Goal: Book appointment/travel/reservation

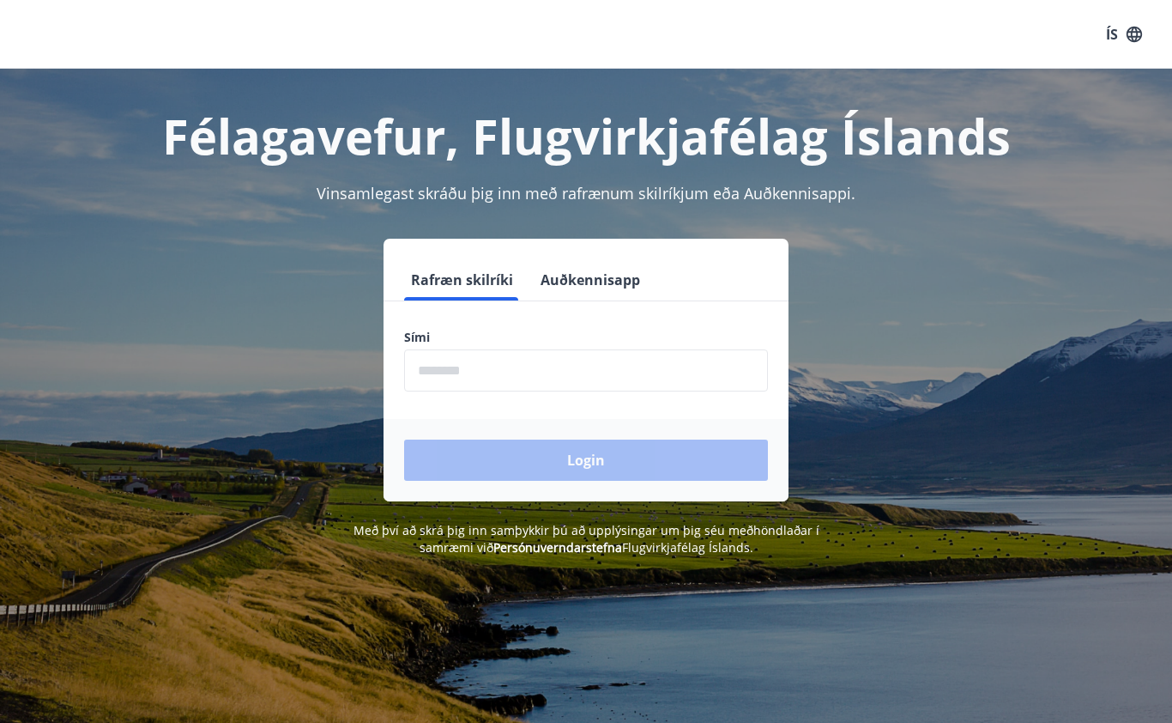
click at [542, 368] on input "phone" at bounding box center [586, 370] width 364 height 42
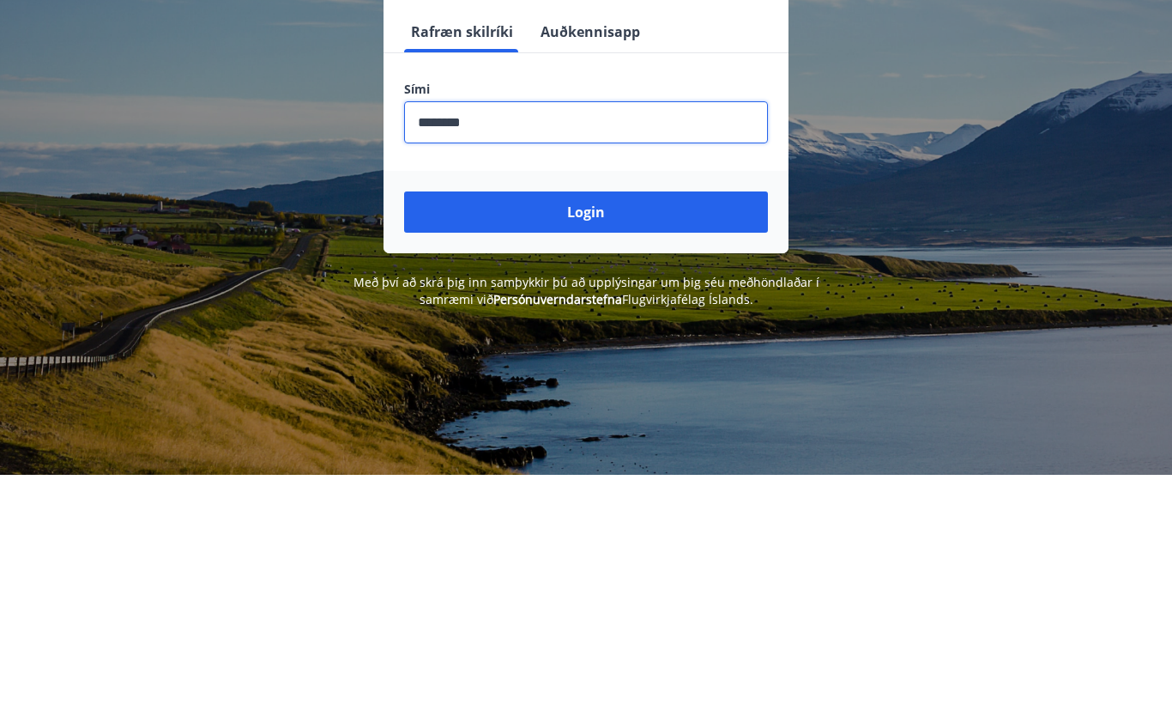
type input "********"
click at [683, 439] on button "Login" at bounding box center [586, 459] width 364 height 41
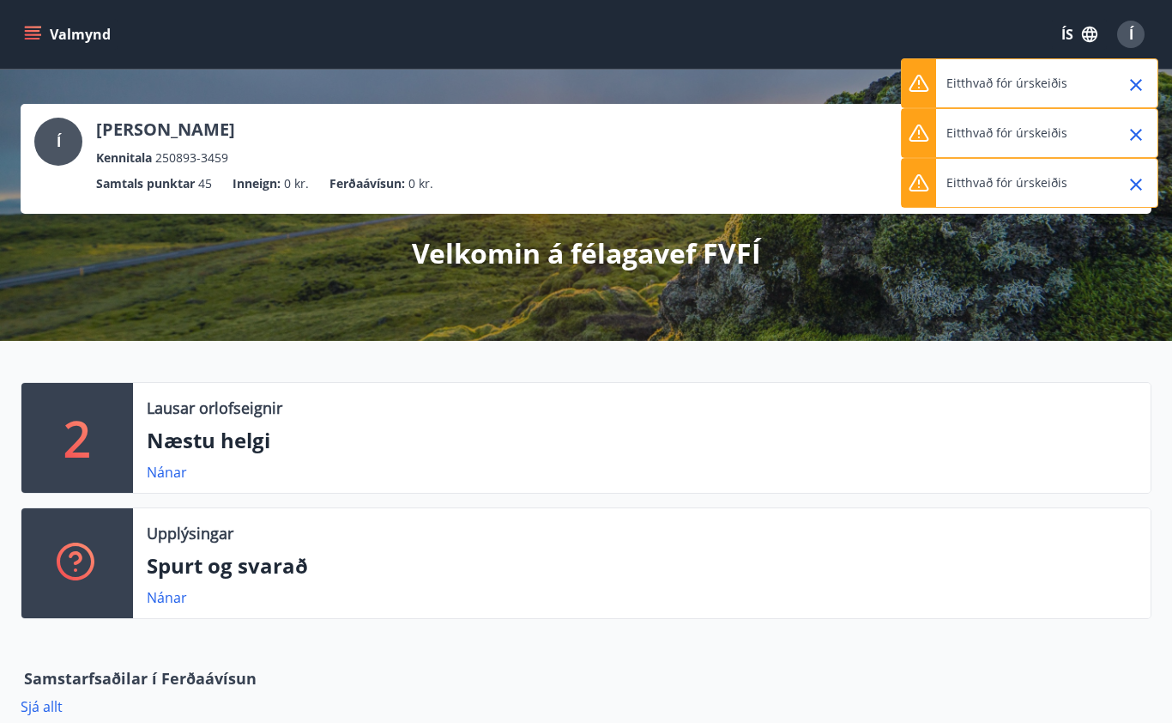
click at [1130, 87] on icon "Close" at bounding box center [1136, 85] width 21 height 21
click at [1133, 87] on icon "Close" at bounding box center [1136, 85] width 21 height 21
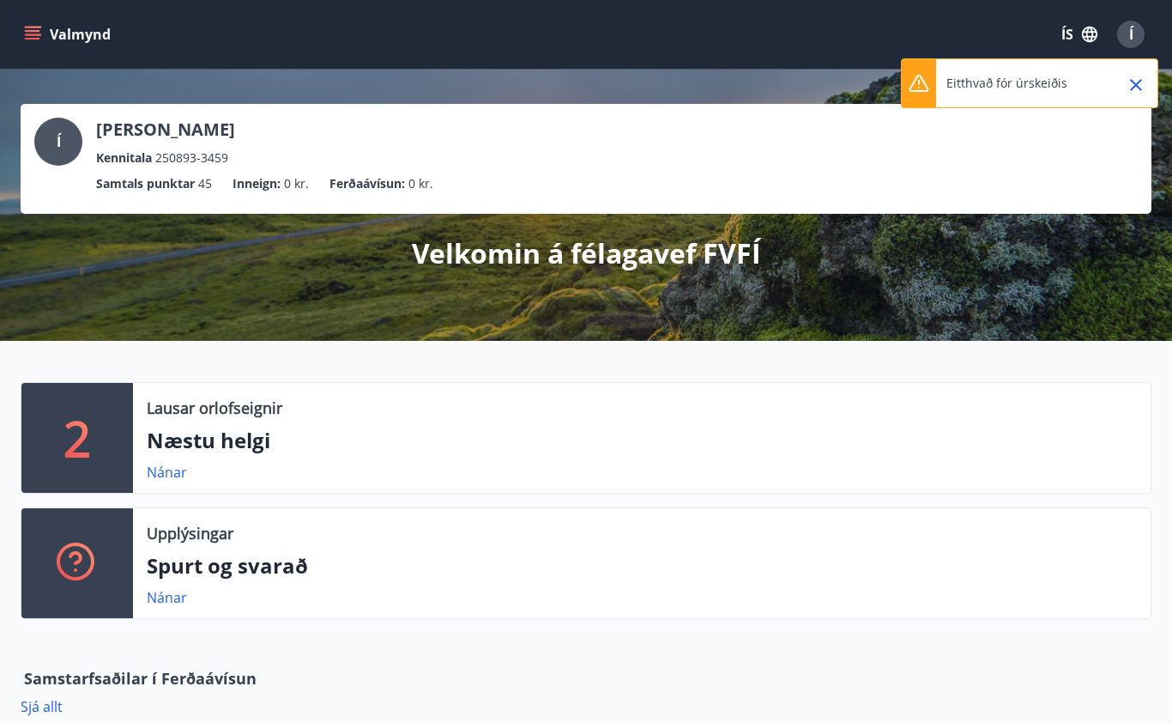
click at [1136, 85] on icon "Close" at bounding box center [1136, 85] width 12 height 12
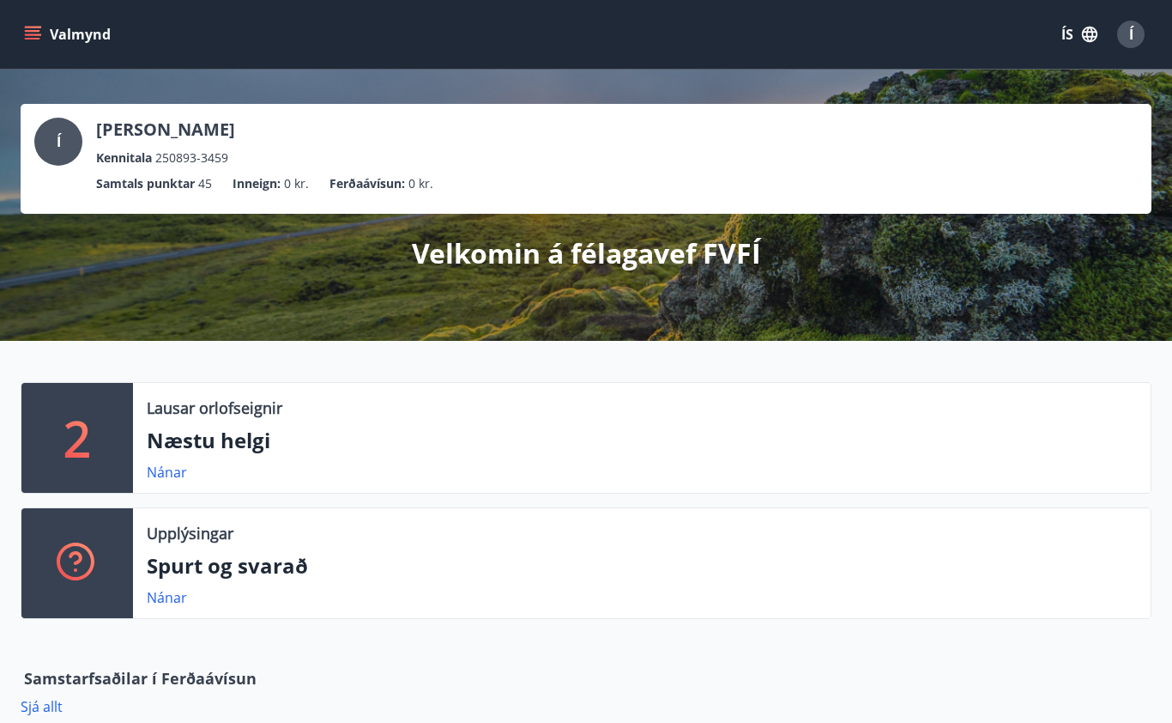
click at [42, 24] on button "Valmynd" at bounding box center [69, 34] width 97 height 31
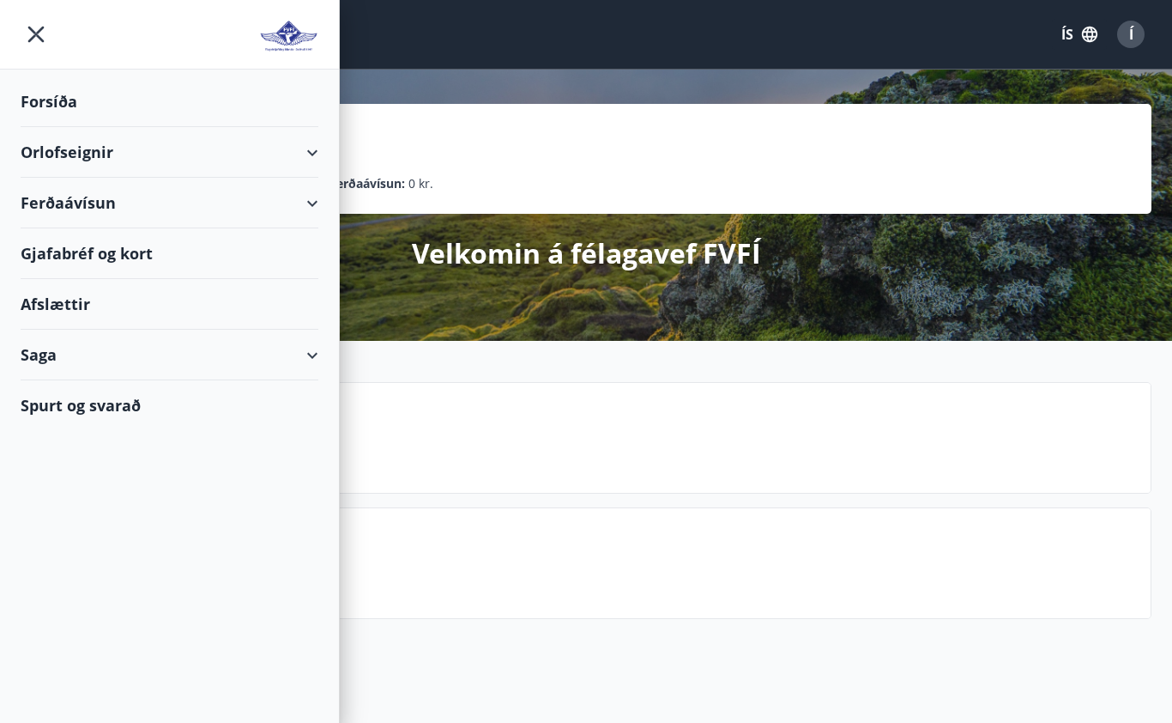
click at [308, 145] on div "Orlofseignir" at bounding box center [170, 152] width 298 height 51
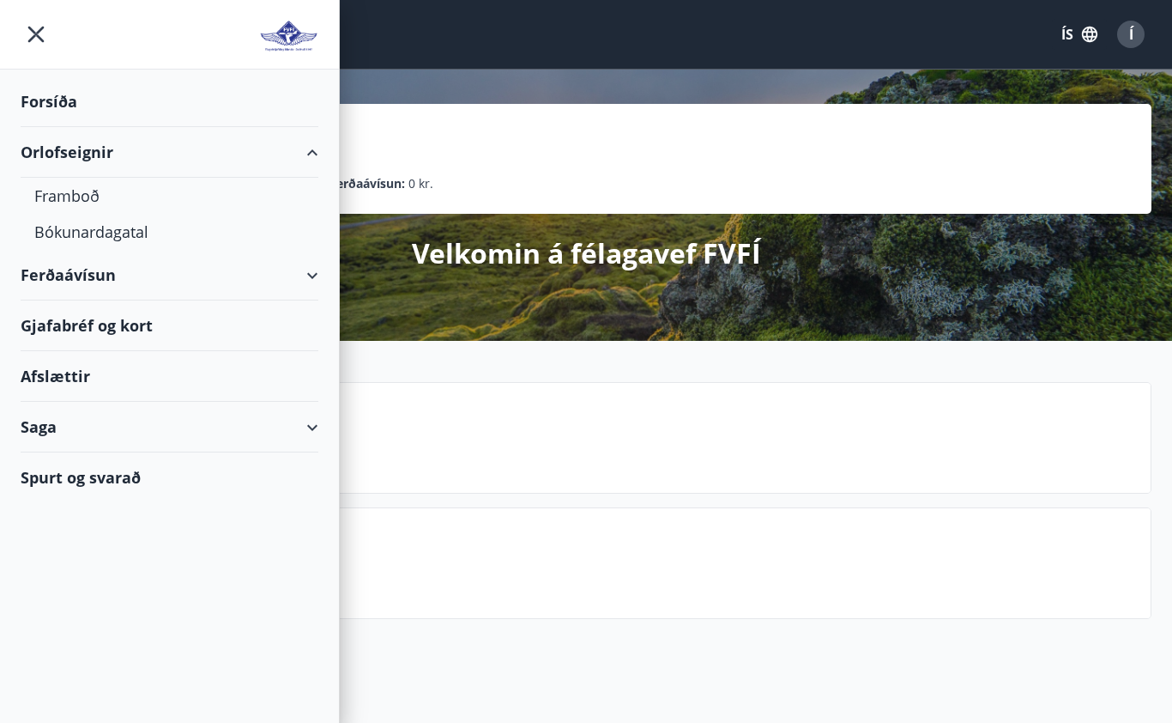
click at [124, 230] on div "Bókunardagatal" at bounding box center [169, 232] width 270 height 36
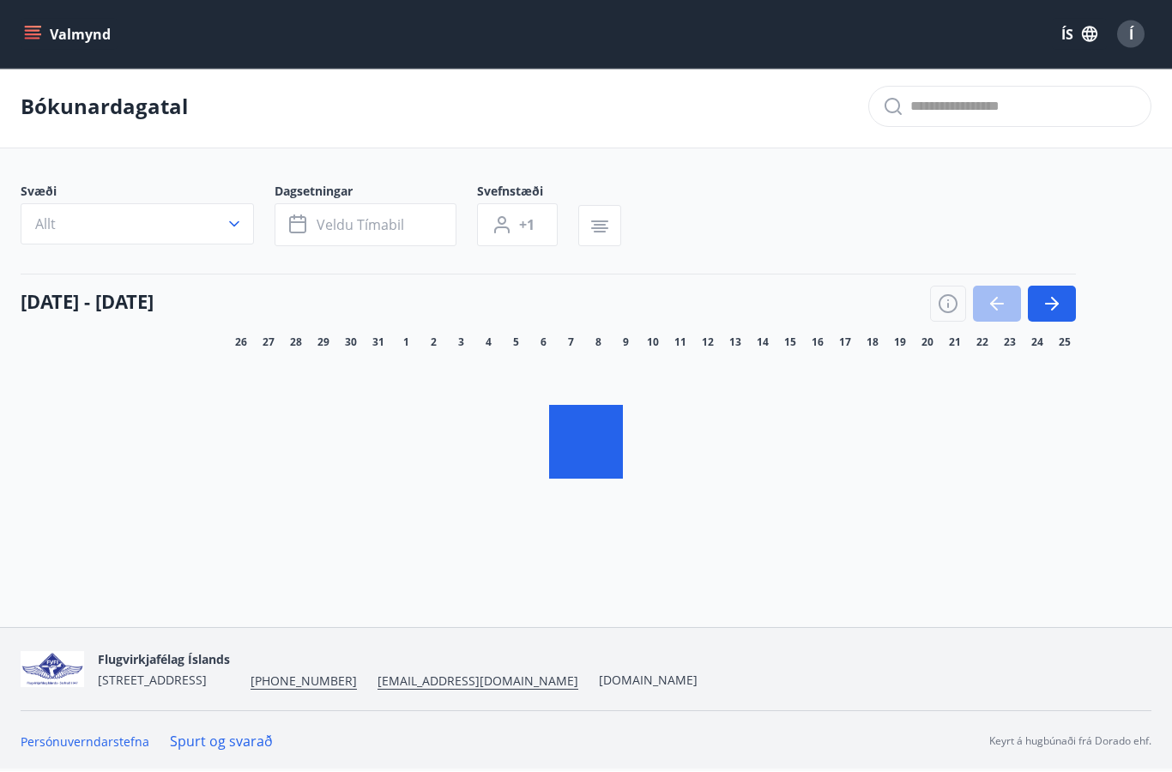
click at [238, 204] on button "Allt" at bounding box center [137, 224] width 233 height 41
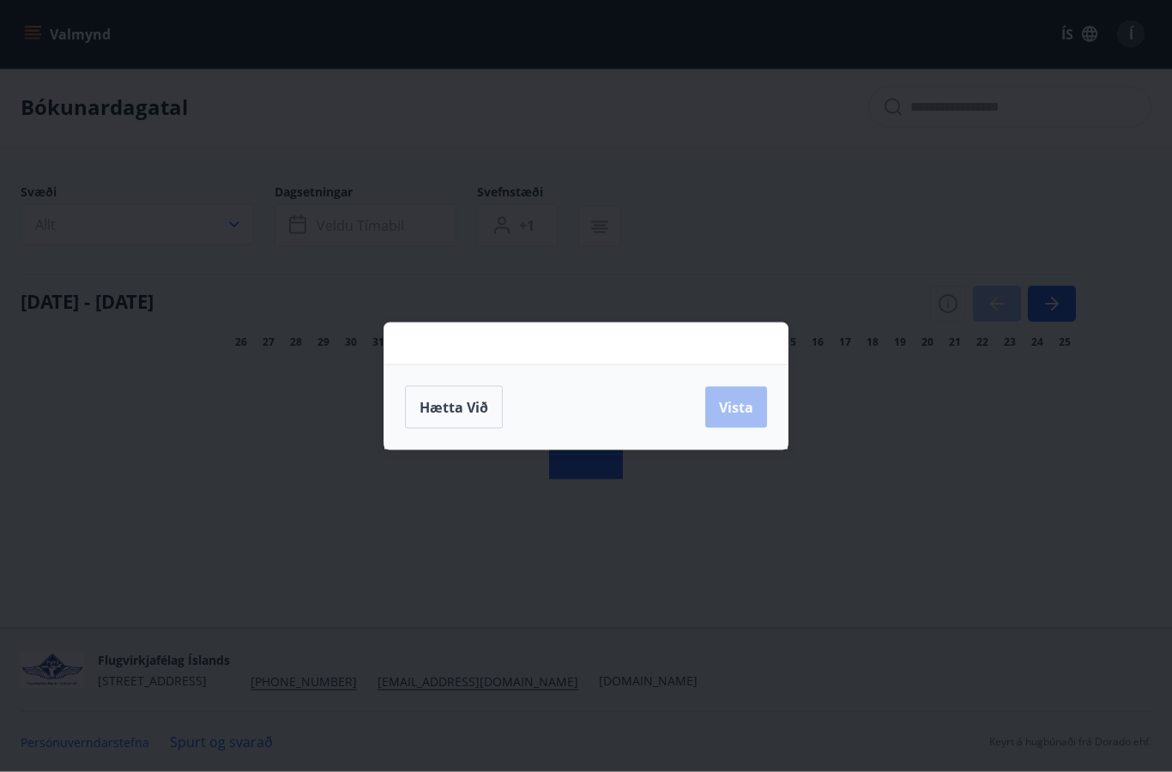
scroll to position [44, 0]
click at [460, 411] on span "Hætta við" at bounding box center [454, 407] width 69 height 19
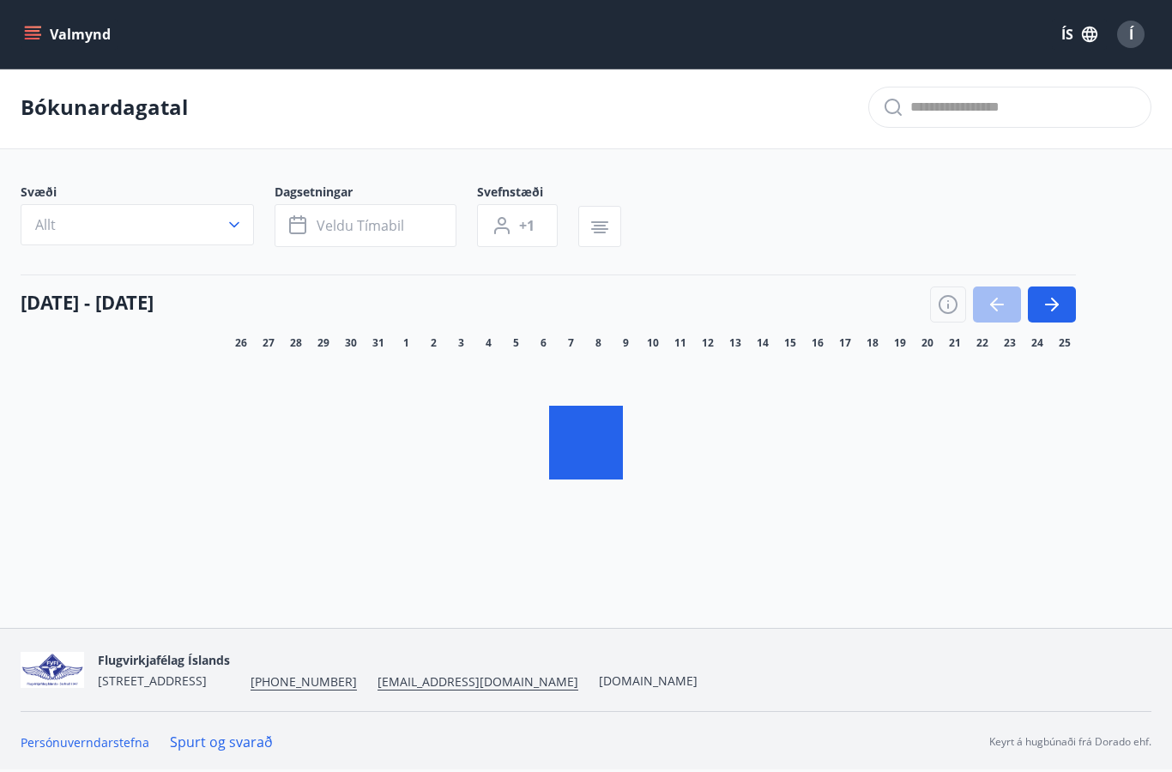
scroll to position [71, 0]
